Goal: Find specific page/section: Find specific page/section

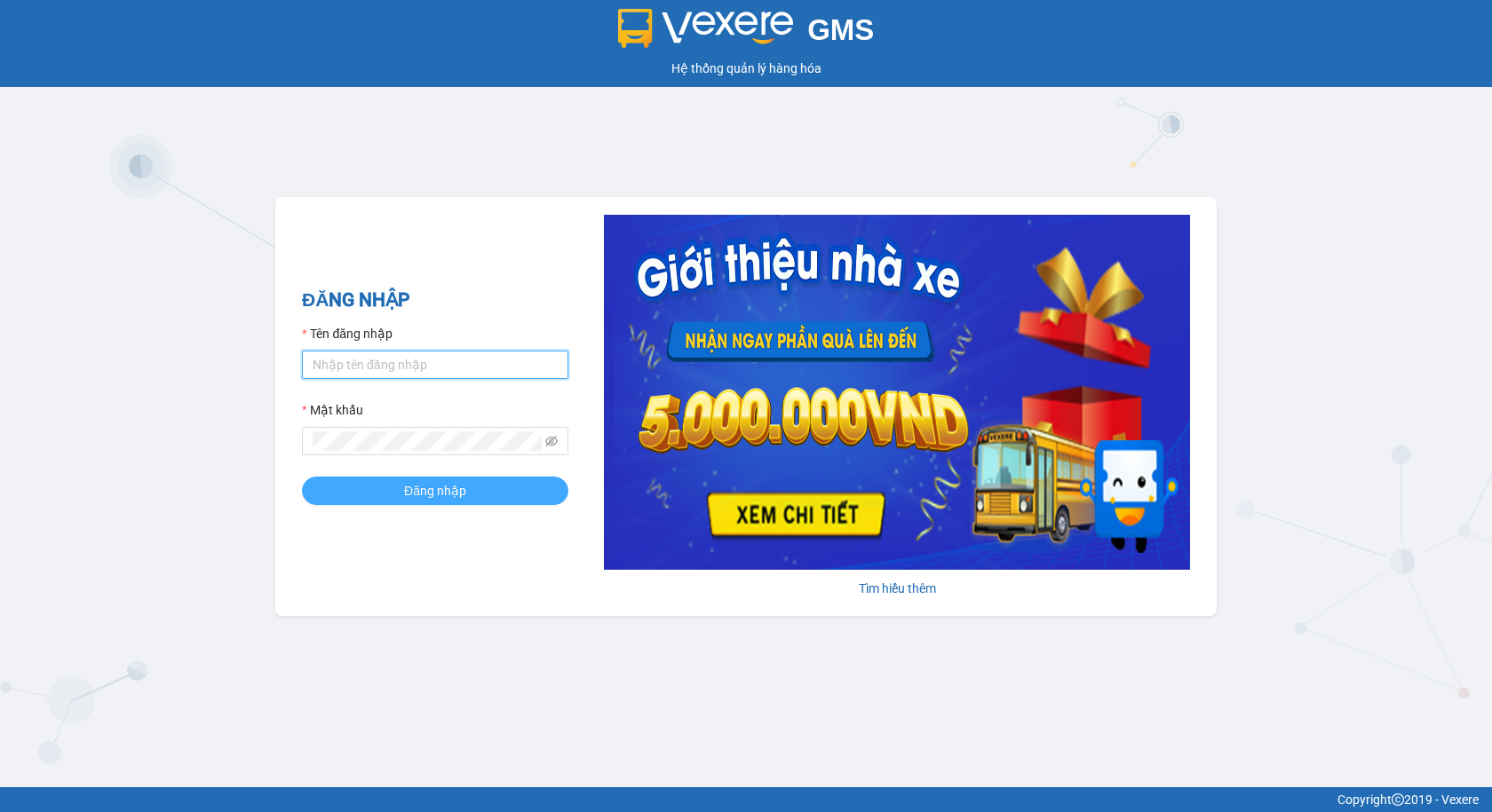
type input "thuyntt_kt.saoviet"
click at [444, 487] on span "Đăng nhập" at bounding box center [434, 491] width 62 height 20
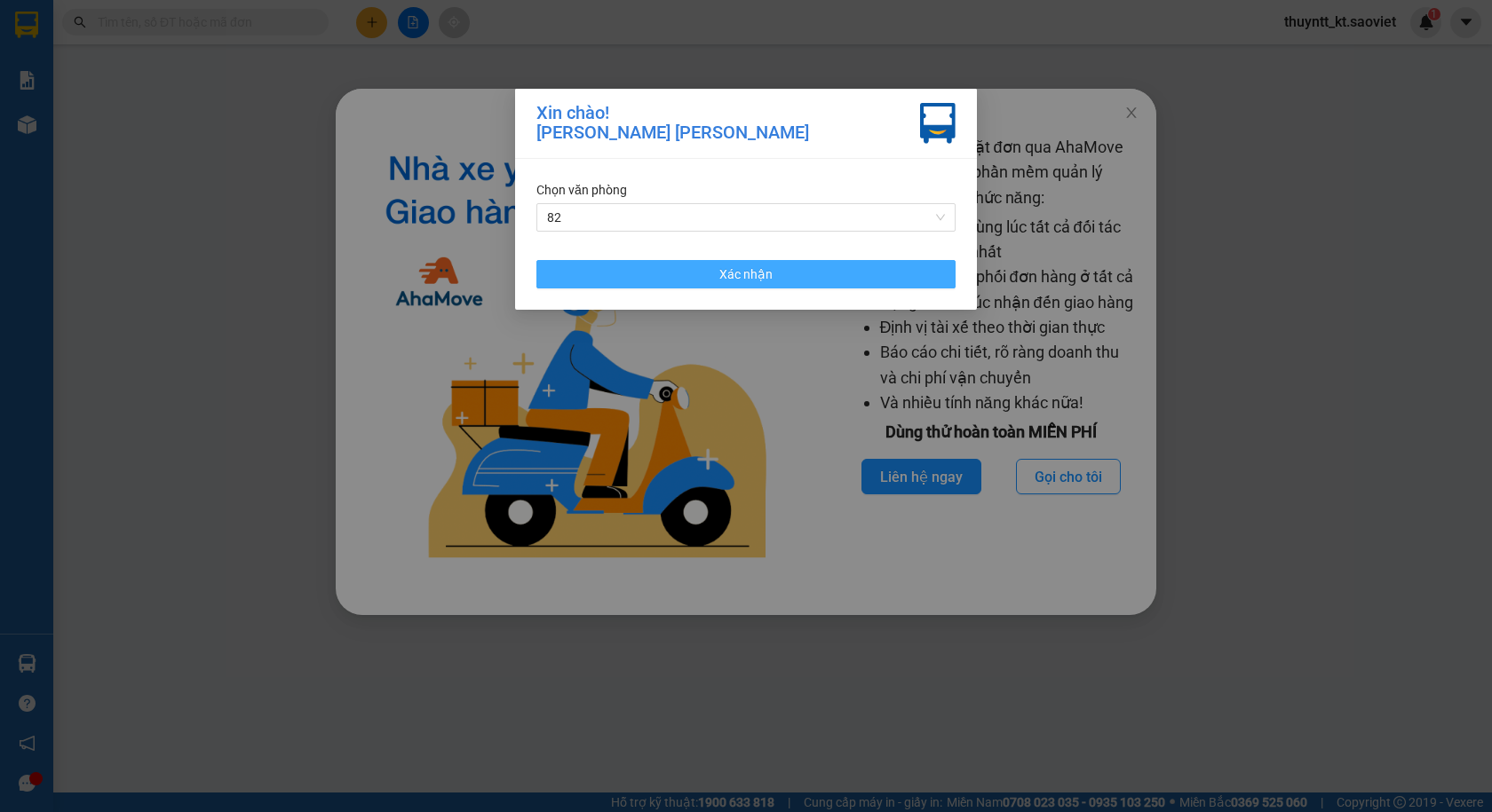
click at [643, 269] on button "Xác nhận" at bounding box center [746, 274] width 420 height 29
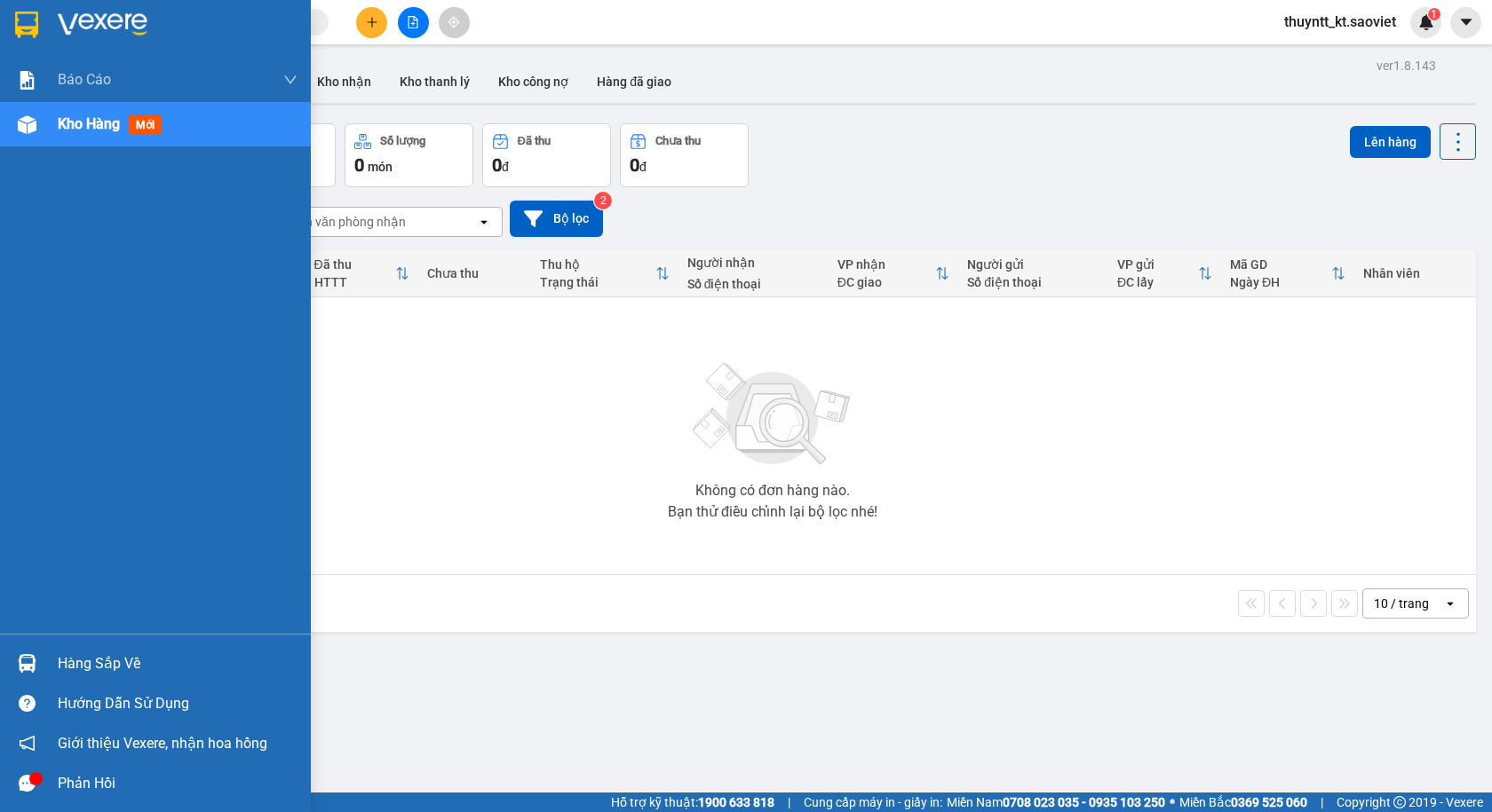
scroll to position [82, 0]
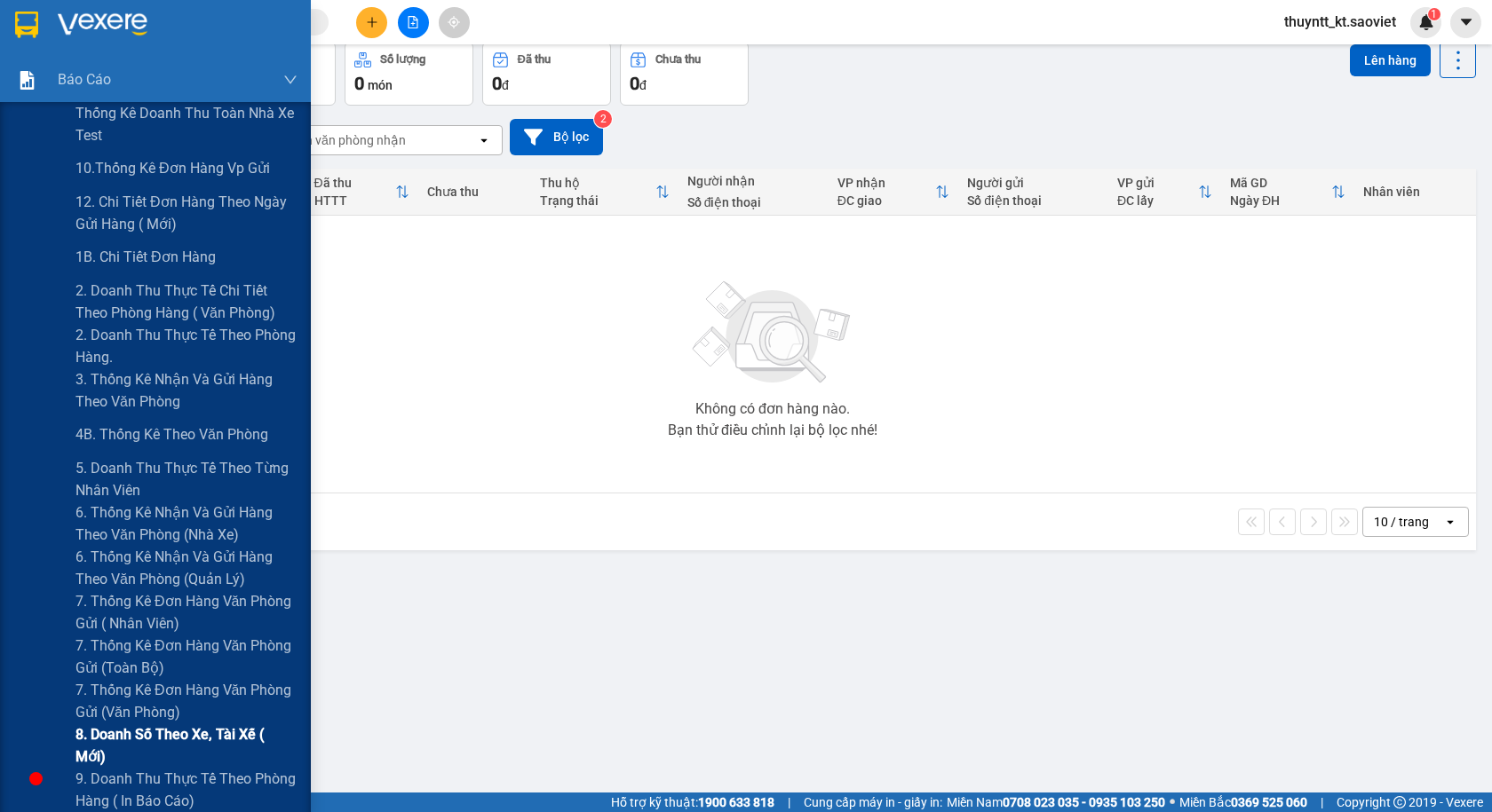
click at [164, 739] on span "8. Doanh số theo xe, tài xế ( mới)" at bounding box center [186, 745] width 222 height 45
